Goal: Transaction & Acquisition: Purchase product/service

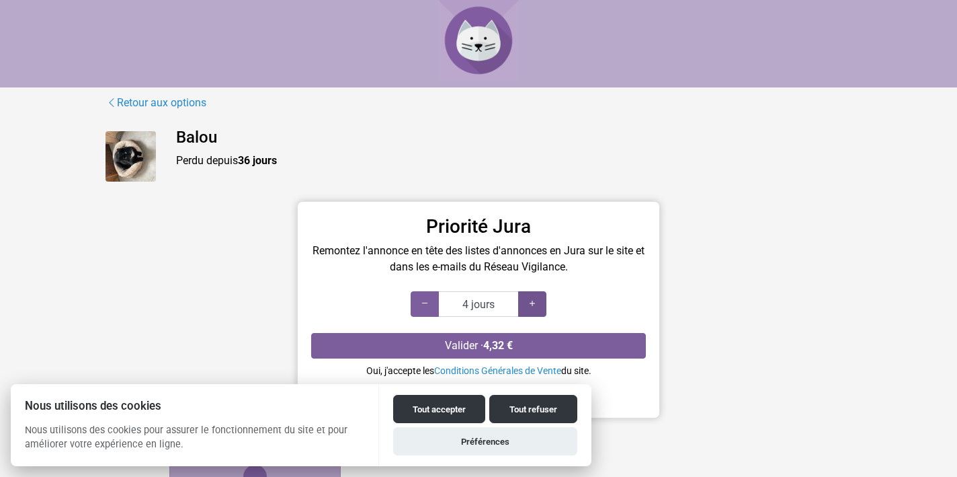
click at [533, 300] on icon at bounding box center [532, 303] width 11 height 13
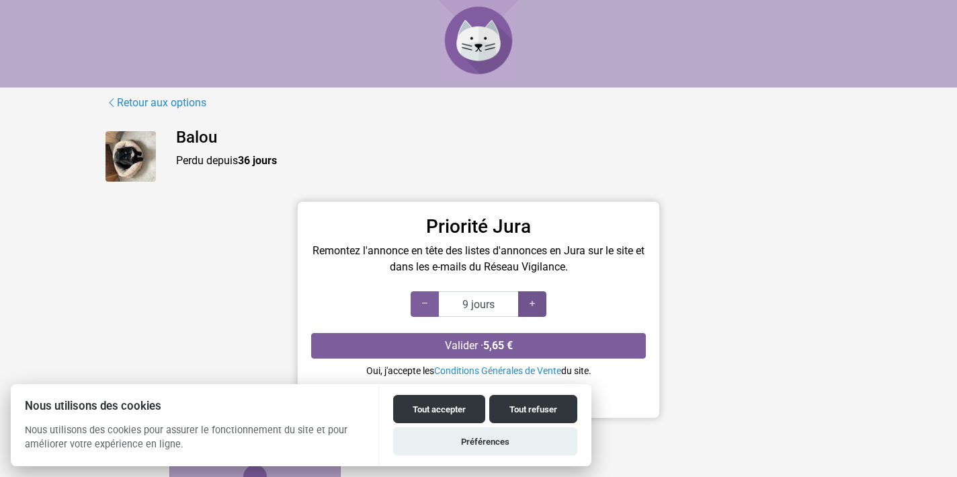
click at [533, 300] on icon at bounding box center [532, 303] width 11 height 13
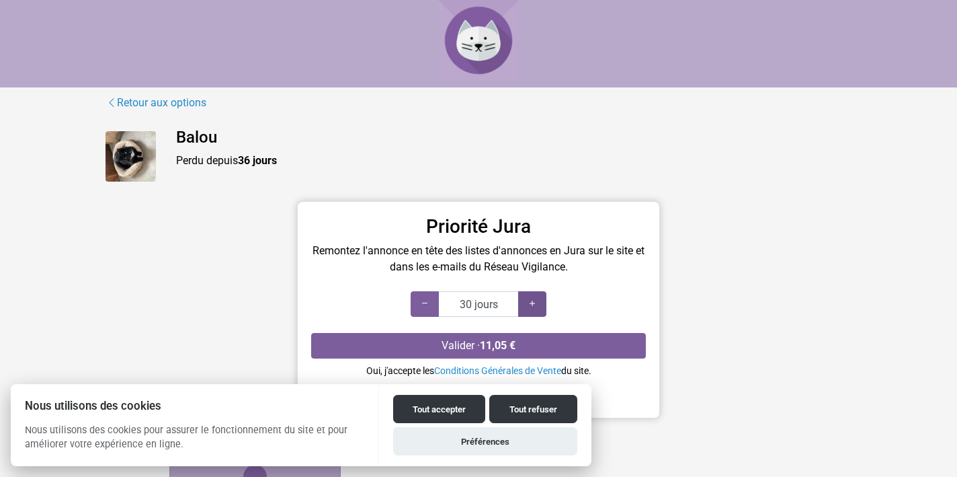
click at [533, 300] on icon at bounding box center [532, 303] width 11 height 13
click at [428, 303] on icon at bounding box center [424, 303] width 11 height 13
type input "20 jours"
click at [428, 302] on icon at bounding box center [424, 303] width 11 height 13
click at [497, 370] on link "Conditions Générales de Vente" at bounding box center [497, 370] width 127 height 11
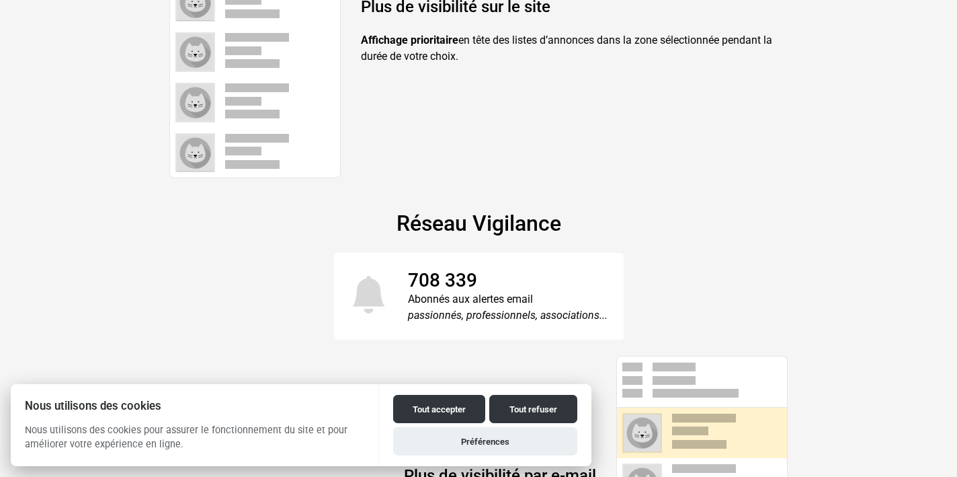
scroll to position [679, 0]
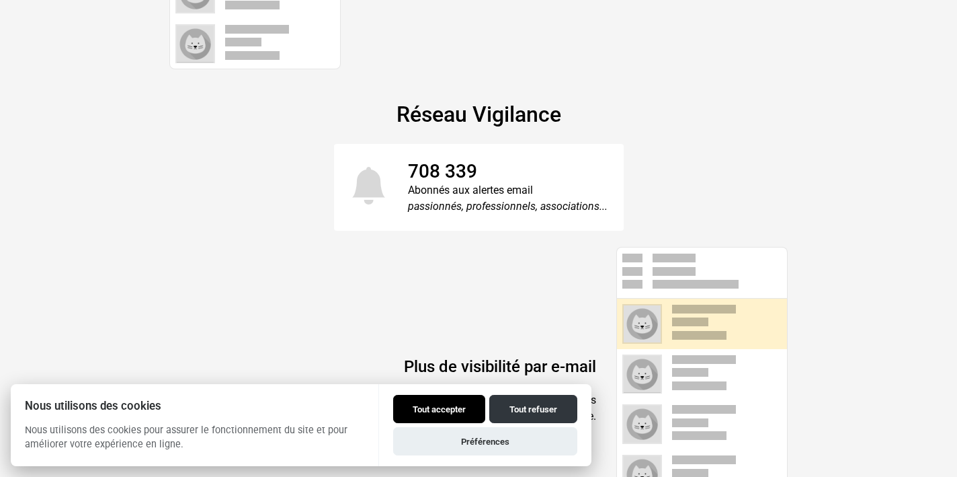
click at [427, 408] on button "Tout accepter" at bounding box center [439, 409] width 92 height 28
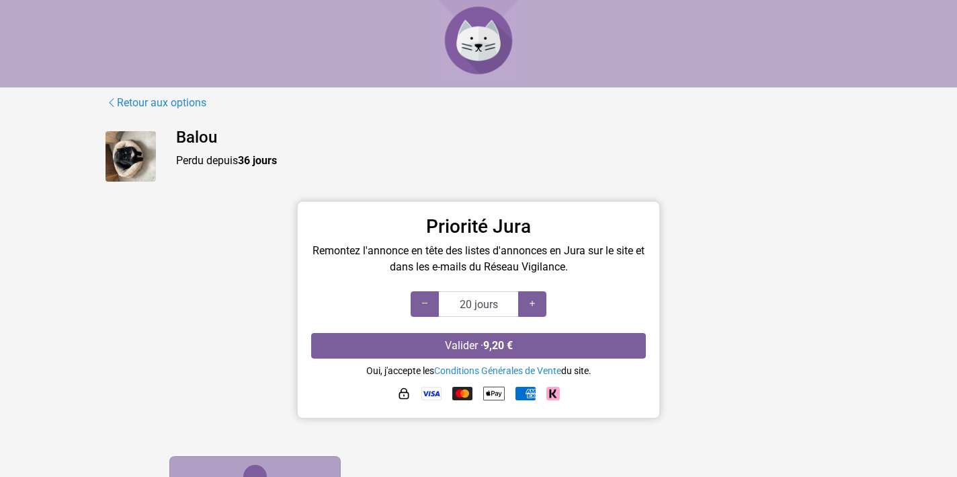
scroll to position [0, 0]
click at [463, 345] on button "Valider · 9,20 €" at bounding box center [478, 346] width 335 height 26
